Goal: Task Accomplishment & Management: Complete application form

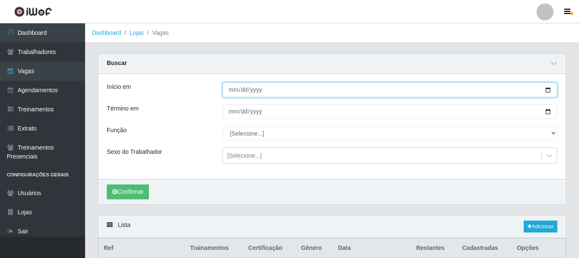
click at [549, 89] on input "[DATE]" at bounding box center [390, 90] width 335 height 15
type input "[DATE]"
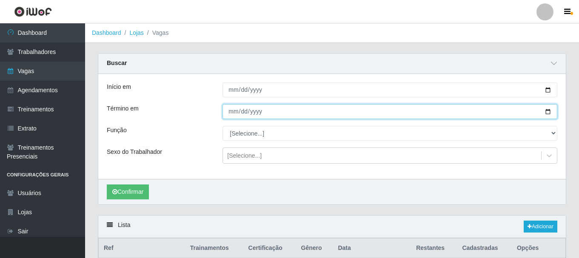
click at [547, 110] on input "[DATE]" at bounding box center [390, 111] width 335 height 15
type input "[DATE]"
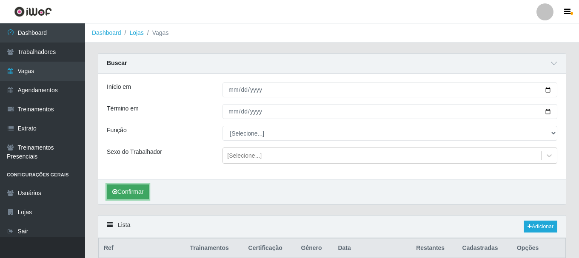
click at [132, 193] on button "Confirmar" at bounding box center [128, 192] width 42 height 15
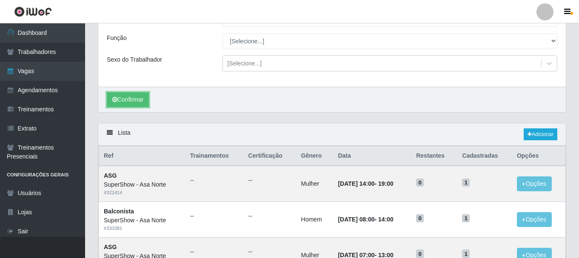
scroll to position [80, 0]
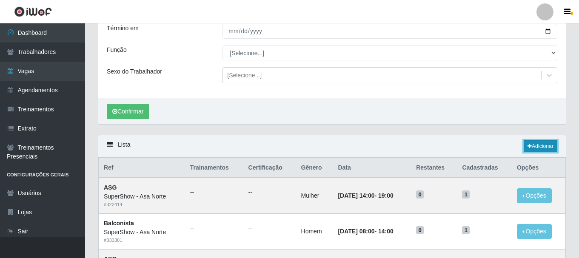
click at [547, 144] on link "Adicionar" at bounding box center [541, 147] width 34 height 12
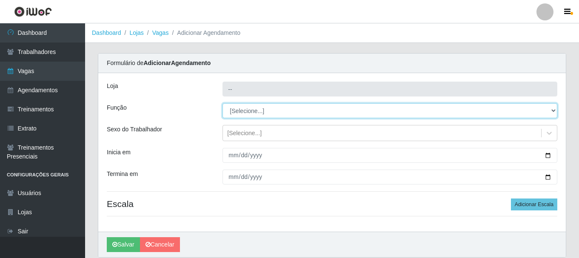
click at [258, 112] on select "[Selecione...] ASG ASG + ASG ++ Auxiliar de Depósito Auxiliar de Depósito + Aux…" at bounding box center [390, 110] width 335 height 15
type input "SuperShow - Asa Norte"
select select "1"
click at [223, 103] on select "[Selecione...] ASG ASG + ASG ++ Auxiliar de Depósito Auxiliar de Depósito + Aux…" at bounding box center [390, 110] width 335 height 15
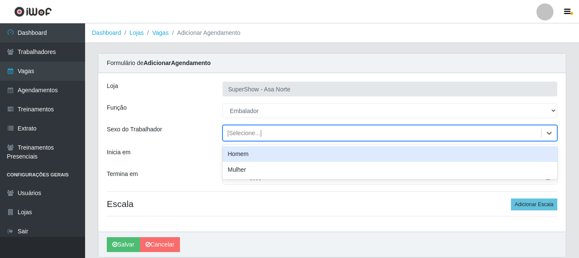
click at [245, 133] on div "[Selecione...]" at bounding box center [244, 133] width 34 height 9
drag, startPoint x: 244, startPoint y: 153, endPoint x: 236, endPoint y: 169, distance: 18.3
click at [244, 153] on div "Homem" at bounding box center [390, 154] width 335 height 16
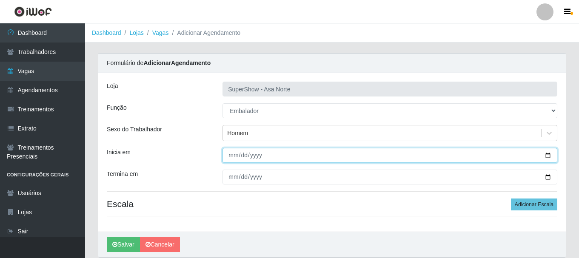
click at [231, 161] on input "Inicia em" at bounding box center [390, 155] width 335 height 15
type input "[DATE]"
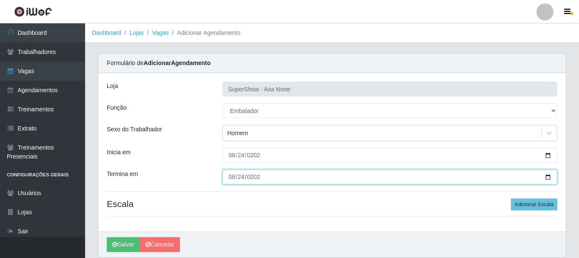
type input "[DATE]"
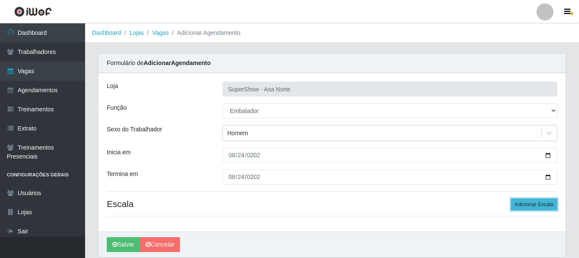
click at [550, 209] on button "Adicionar Escala" at bounding box center [534, 205] width 46 height 12
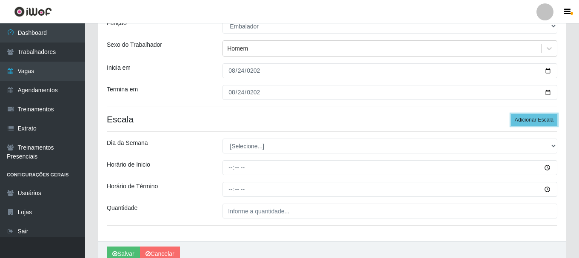
scroll to position [85, 0]
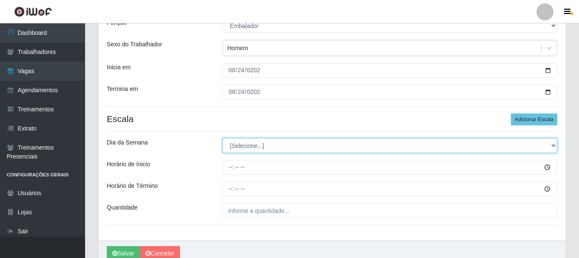
click at [267, 145] on select "[Selecione...] Segunda Terça Quarta Quinta Sexta Sábado Domingo" at bounding box center [390, 145] width 335 height 15
select select "0"
click at [223, 138] on select "[Selecione...] Segunda Terça Quarta Quinta Sexta Sábado Domingo" at bounding box center [390, 145] width 335 height 15
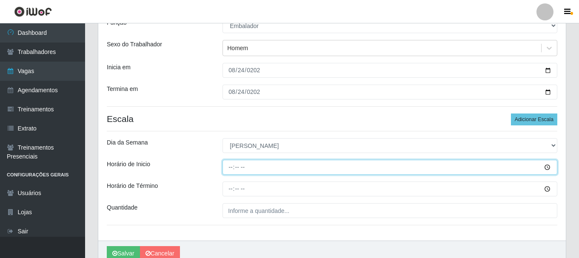
click at [230, 166] on input "Horário de Inicio" at bounding box center [390, 167] width 335 height 15
type input "06:30"
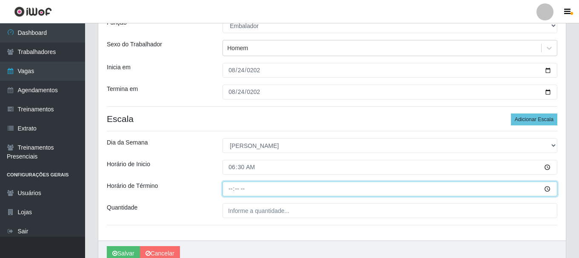
type input "12:00"
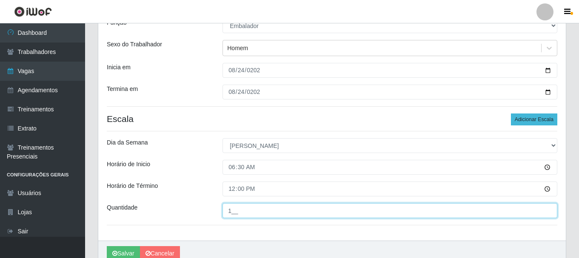
type input "1__"
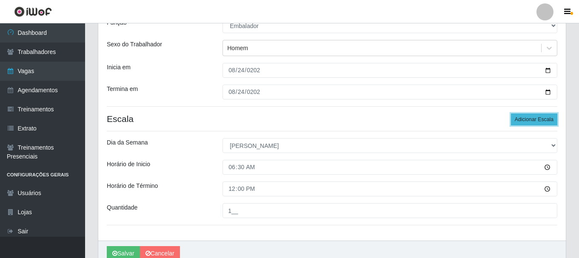
click at [531, 115] on button "Adicionar Escala" at bounding box center [534, 120] width 46 height 12
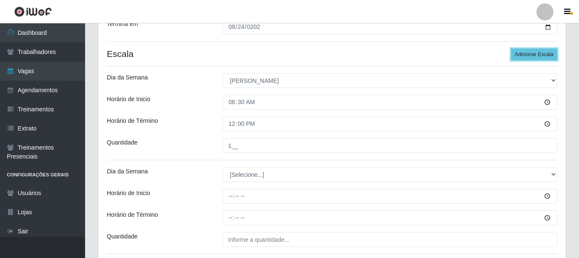
scroll to position [170, 0]
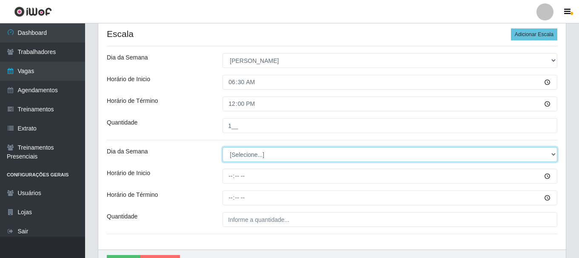
click at [275, 150] on select "[Selecione...] Segunda Terça Quarta Quinta Sexta Sábado Domingo" at bounding box center [390, 154] width 335 height 15
select select "0"
click at [223, 147] on select "[Selecione...] Segunda Terça Quarta Quinta Sexta Sábado Domingo" at bounding box center [390, 154] width 335 height 15
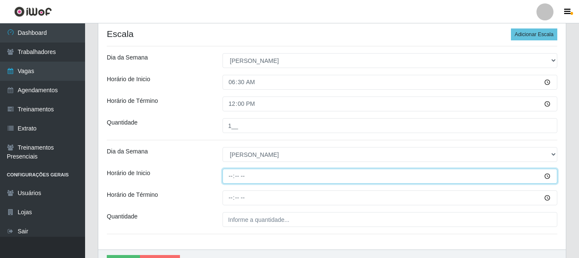
click at [231, 176] on input "Horário de Inicio" at bounding box center [390, 176] width 335 height 15
type input "09:00"
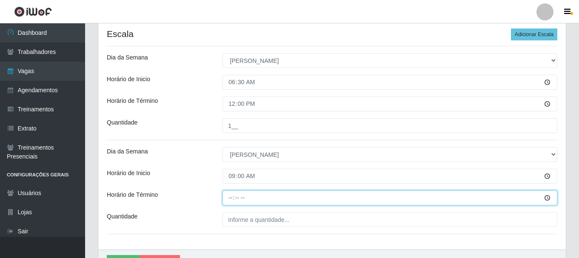
type input "15:00"
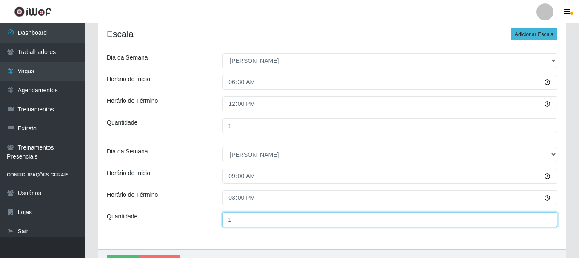
type input "1__"
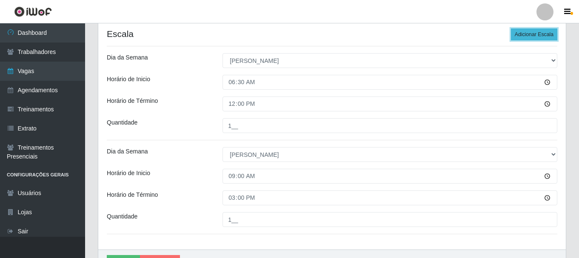
click at [527, 35] on button "Adicionar Escala" at bounding box center [534, 35] width 46 height 12
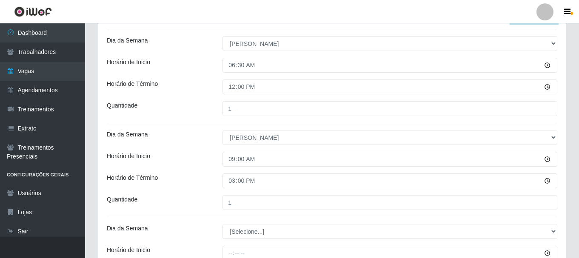
scroll to position [213, 0]
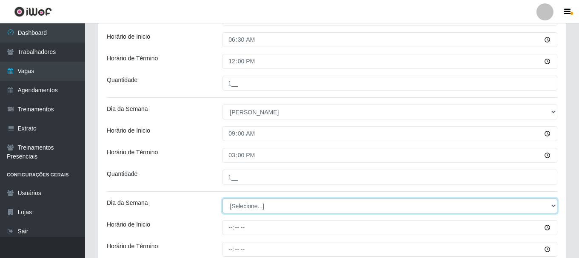
click at [272, 208] on select "[Selecione...] Segunda Terça Quarta Quinta Sexta Sábado Domingo" at bounding box center [390, 206] width 335 height 15
select select "0"
click at [223, 199] on select "[Selecione...] Segunda Terça Quarta Quinta Sexta Sábado Domingo" at bounding box center [390, 206] width 335 height 15
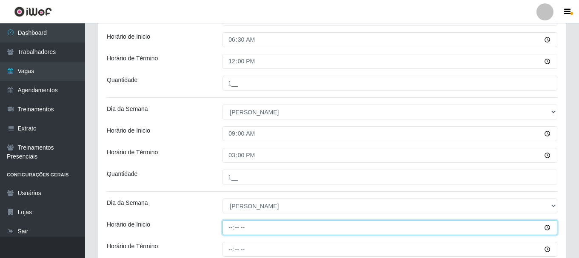
click at [231, 227] on input "Horário de Inicio" at bounding box center [390, 228] width 335 height 15
type input "12:00"
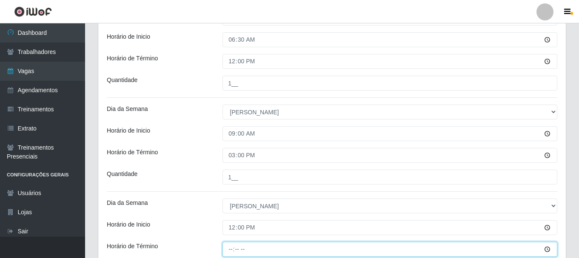
type input "17:00"
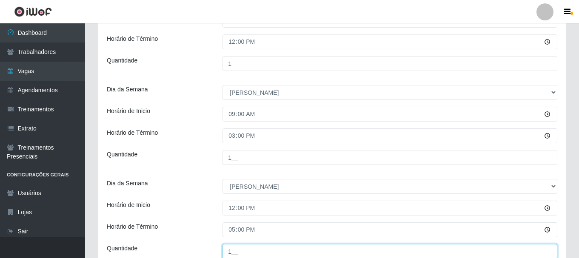
scroll to position [100, 0]
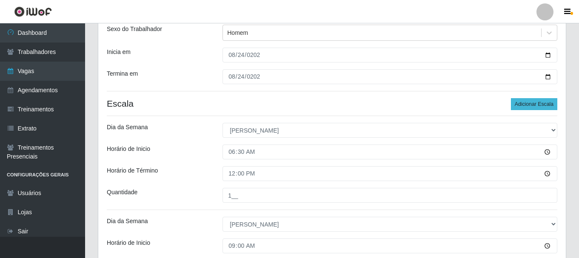
type input "1__"
drag, startPoint x: 534, startPoint y: 106, endPoint x: 498, endPoint y: 114, distance: 37.3
click at [533, 106] on button "Adicionar Escala" at bounding box center [534, 104] width 46 height 12
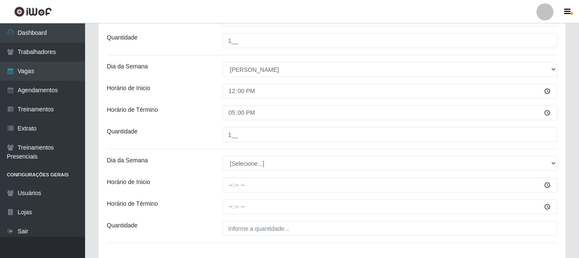
scroll to position [399, 0]
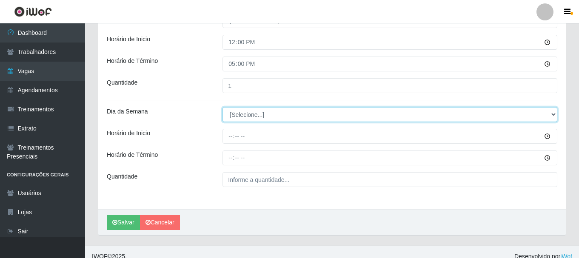
click at [247, 111] on select "[Selecione...] Segunda Terça Quarta Quinta Sexta Sábado Domingo" at bounding box center [390, 114] width 335 height 15
select select "0"
click at [223, 107] on select "[Selecione...] Segunda Terça Quarta Quinta Sexta Sábado Domingo" at bounding box center [390, 114] width 335 height 15
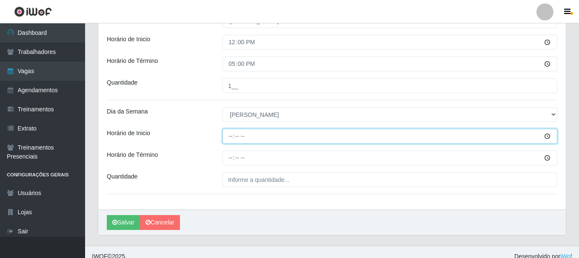
click at [229, 136] on input "Horário de Inicio" at bounding box center [390, 136] width 335 height 15
type input "15:00"
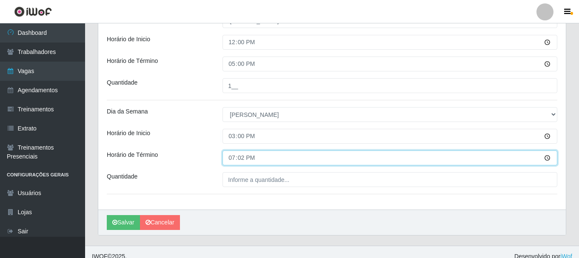
type input "19:20"
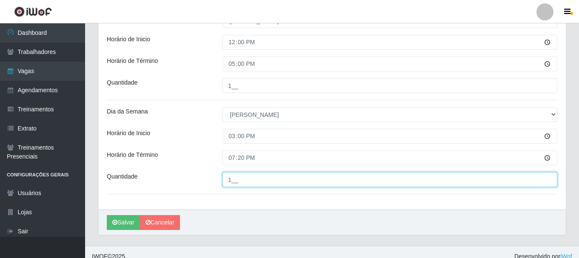
click at [236, 179] on input "1__" at bounding box center [390, 179] width 335 height 15
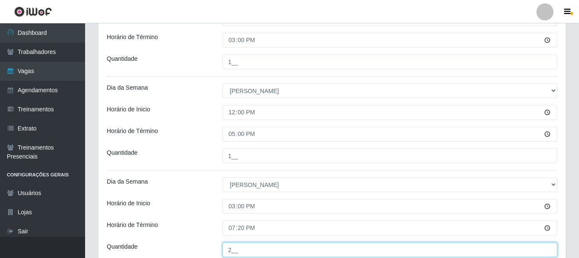
scroll to position [313, 0]
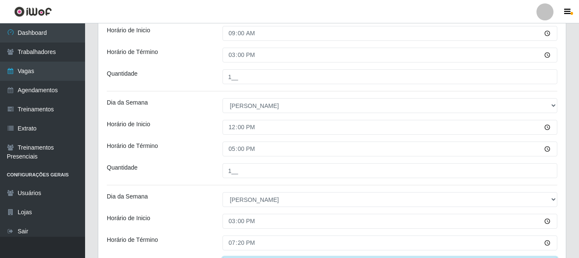
type input "2__"
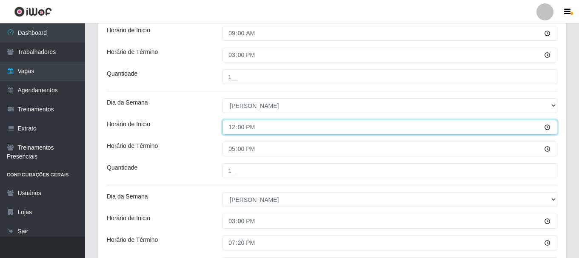
click at [235, 128] on input "12:00" at bounding box center [390, 127] width 335 height 15
type input "11:00"
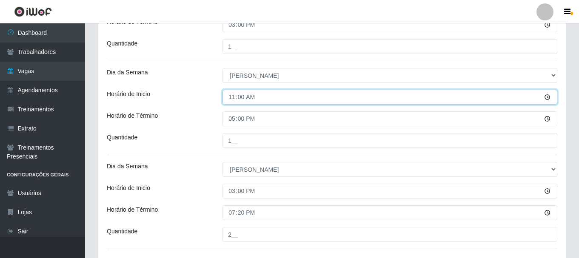
scroll to position [407, 0]
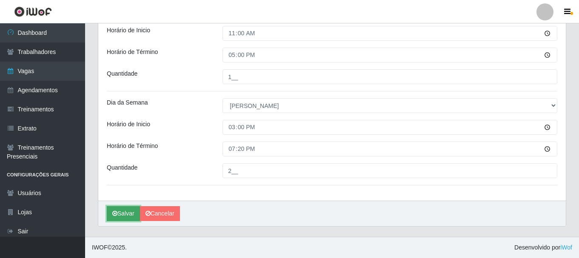
click at [128, 211] on button "Salvar" at bounding box center [123, 214] width 33 height 15
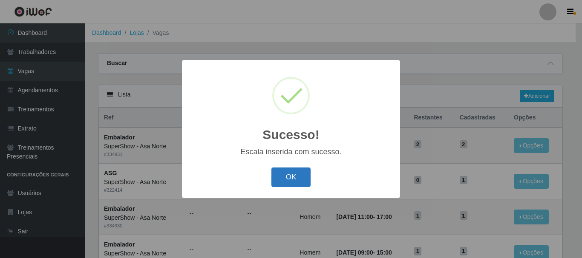
click at [283, 179] on button "OK" at bounding box center [291, 178] width 40 height 20
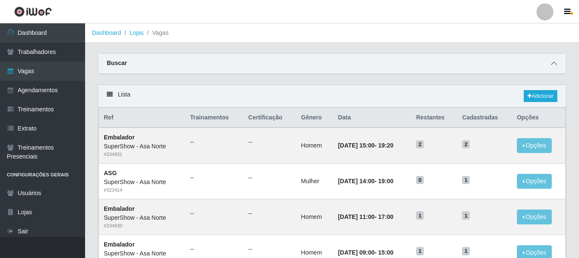
click at [554, 63] on icon at bounding box center [554, 63] width 6 height 6
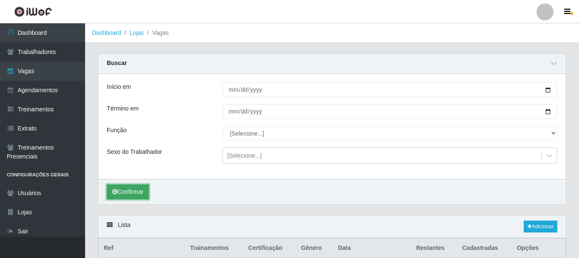
click at [129, 192] on button "Confirmar" at bounding box center [128, 192] width 42 height 15
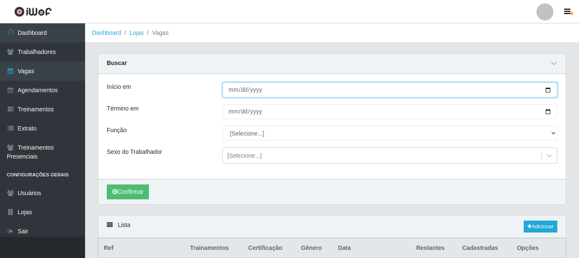
click at [551, 91] on input "[DATE]" at bounding box center [390, 90] width 335 height 15
type input "[DATE]"
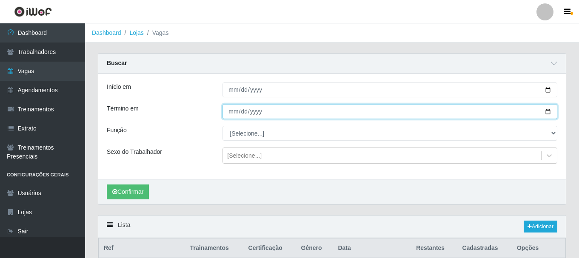
click at [548, 113] on input "[DATE]" at bounding box center [390, 111] width 335 height 15
type input "[DATE]"
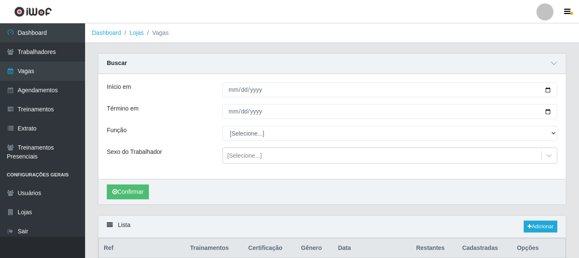
click at [152, 190] on div "Confirmar" at bounding box center [332, 192] width 468 height 26
click at [143, 191] on button "Confirmar" at bounding box center [128, 192] width 42 height 15
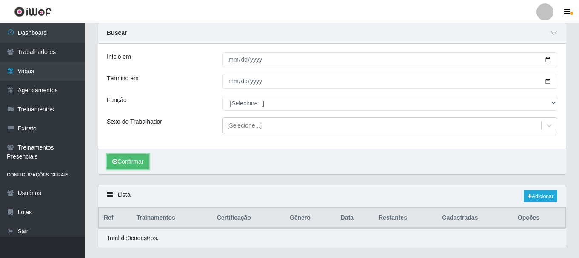
scroll to position [52, 0]
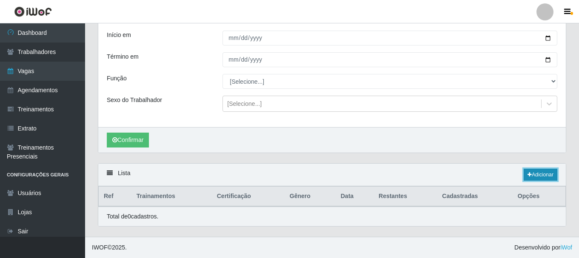
click at [551, 174] on link "Adicionar" at bounding box center [541, 175] width 34 height 12
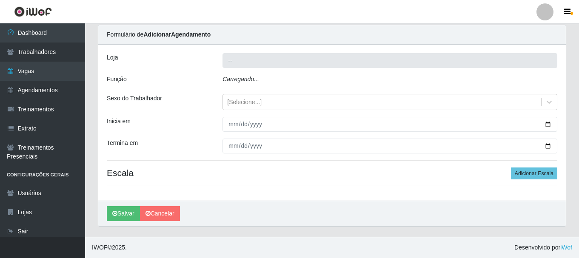
scroll to position [31, 0]
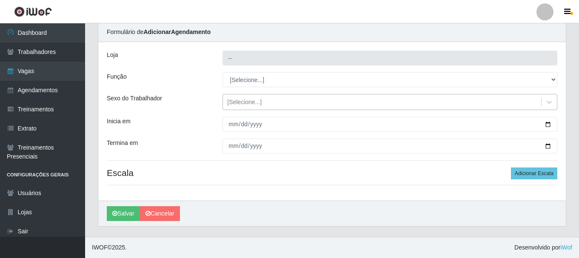
type input "SuperShow - Asa Norte"
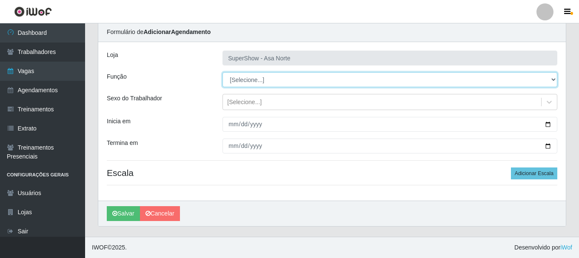
click at [255, 78] on select "[Selecione...] ASG ASG + ASG ++ Auxiliar de Depósito Auxiliar de Depósito + Aux…" at bounding box center [390, 79] width 335 height 15
select select "1"
click at [223, 72] on select "[Selecione...] ASG ASG + ASG ++ Auxiliar de Depósito Auxiliar de Depósito + Aux…" at bounding box center [390, 79] width 335 height 15
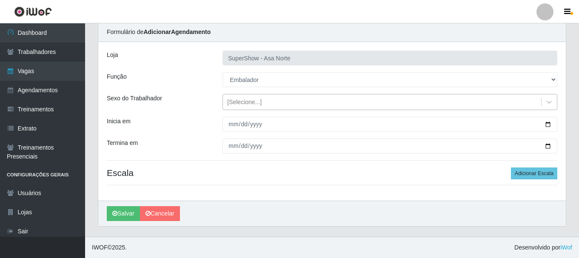
click at [252, 105] on div "[Selecione...]" at bounding box center [244, 102] width 34 height 9
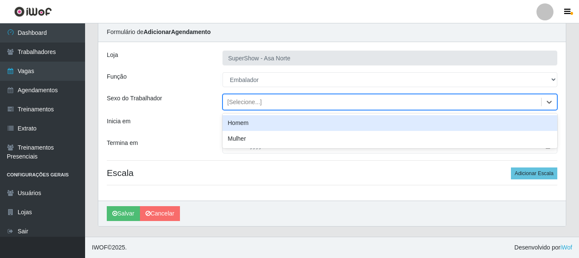
click at [250, 127] on div "Homem" at bounding box center [390, 123] width 335 height 16
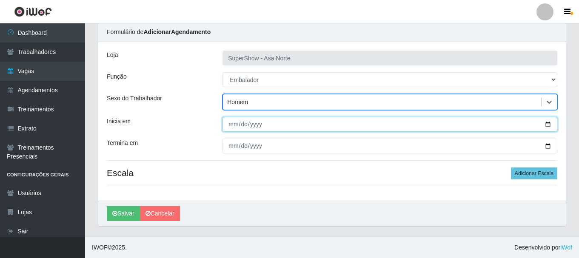
click at [234, 124] on input "Inicia em" at bounding box center [390, 124] width 335 height 15
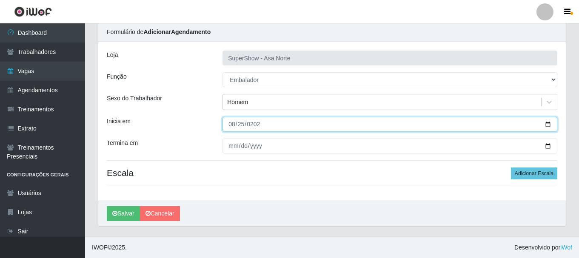
type input "[DATE]"
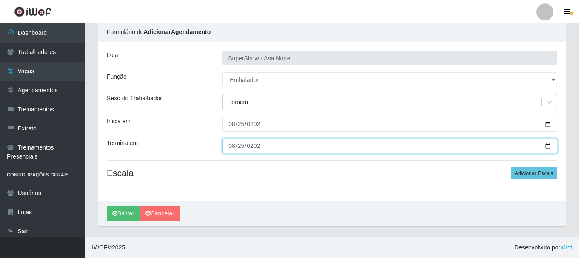
type input "[DATE]"
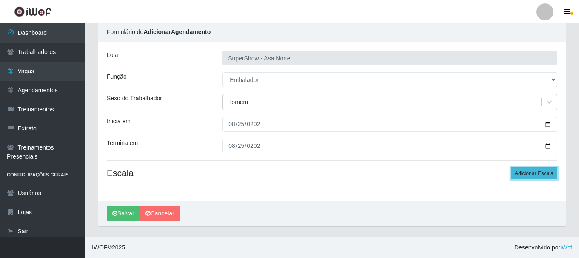
click at [540, 176] on button "Adicionar Escala" at bounding box center [534, 174] width 46 height 12
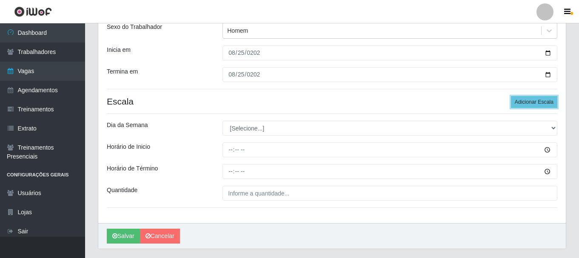
scroll to position [116, 0]
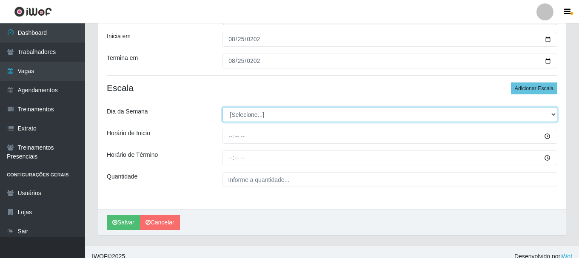
click at [252, 113] on select "[Selecione...] Segunda Terça Quarta Quinta Sexta Sábado Domingo" at bounding box center [390, 114] width 335 height 15
select select "1"
click at [223, 107] on select "[Selecione...] Segunda Terça Quarta Quinta Sexta Sábado Domingo" at bounding box center [390, 114] width 335 height 15
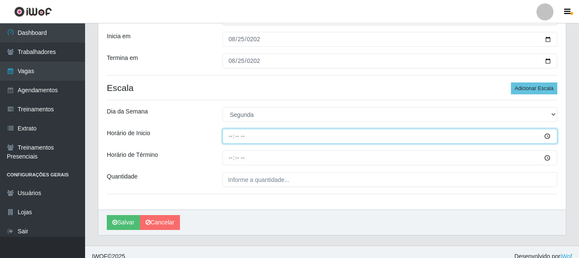
click at [229, 137] on input "Horário de Inicio" at bounding box center [390, 136] width 335 height 15
type input "08:00"
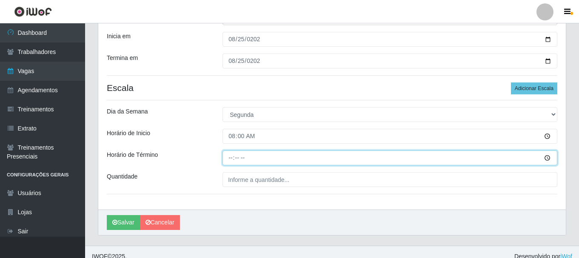
type input "14:00"
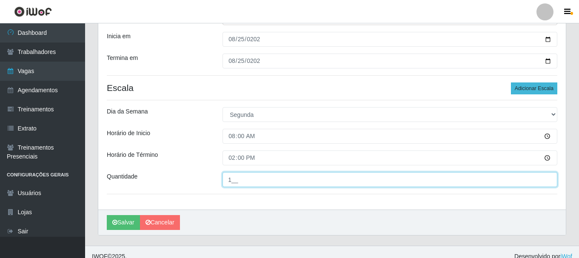
type input "1__"
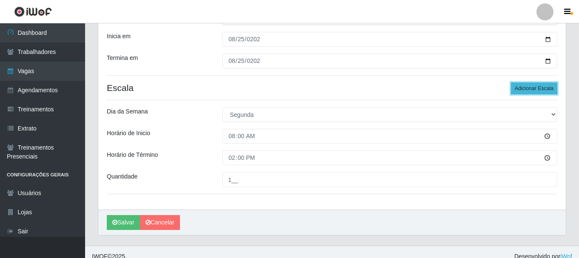
click at [542, 87] on button "Adicionar Escala" at bounding box center [534, 89] width 46 height 12
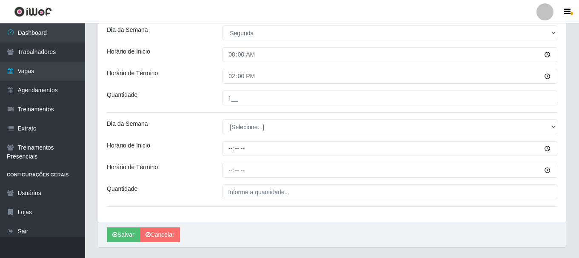
scroll to position [201, 0]
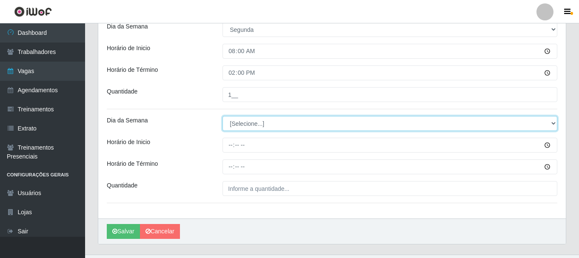
click at [258, 125] on select "[Selecione...] Segunda Terça Quarta Quinta Sexta Sábado Domingo" at bounding box center [390, 123] width 335 height 15
select select "1"
click at [223, 116] on select "[Selecione...] Segunda Terça Quarta Quinta Sexta Sábado Domingo" at bounding box center [390, 123] width 335 height 15
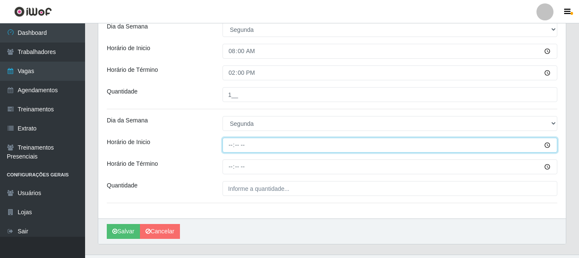
click at [231, 144] on input "Horário de Inicio" at bounding box center [390, 145] width 335 height 15
type input "15:20"
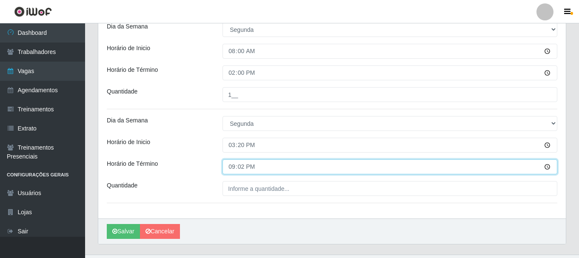
type input "21:20"
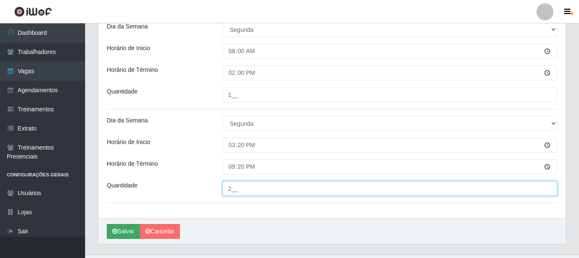
type input "2__"
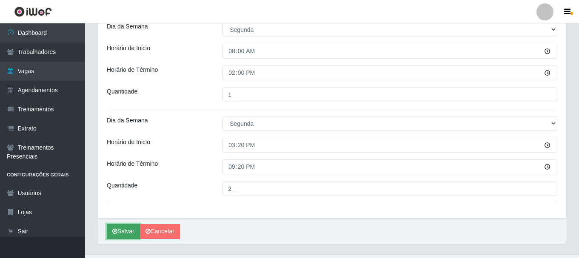
click at [127, 230] on button "Salvar" at bounding box center [123, 231] width 33 height 15
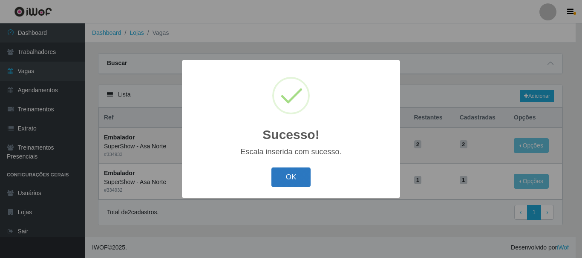
click at [284, 181] on button "OK" at bounding box center [291, 178] width 40 height 20
